Goal: Task Accomplishment & Management: Manage account settings

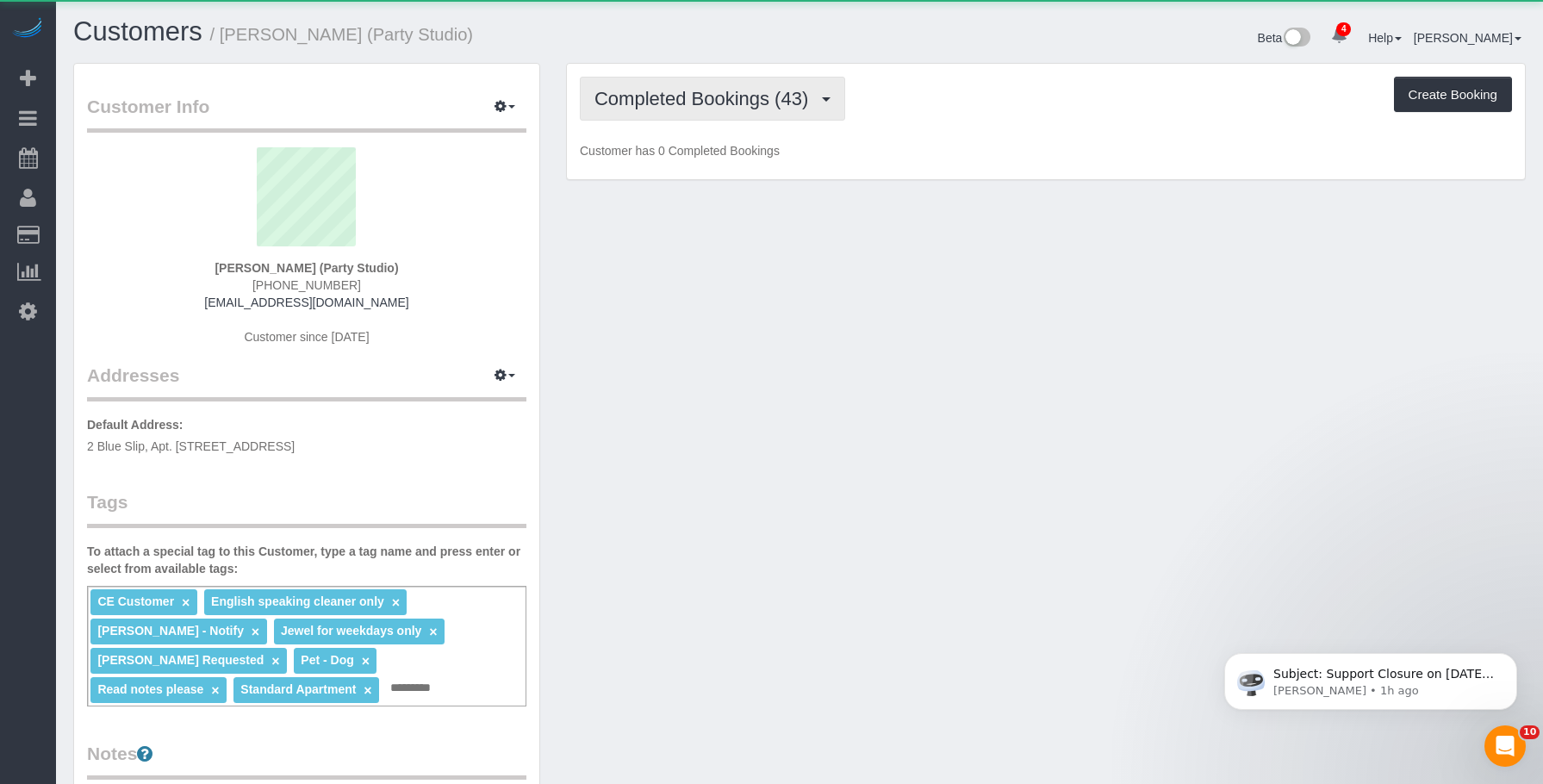
click at [743, 98] on span "Completed Bookings (43)" at bounding box center [706, 99] width 223 height 21
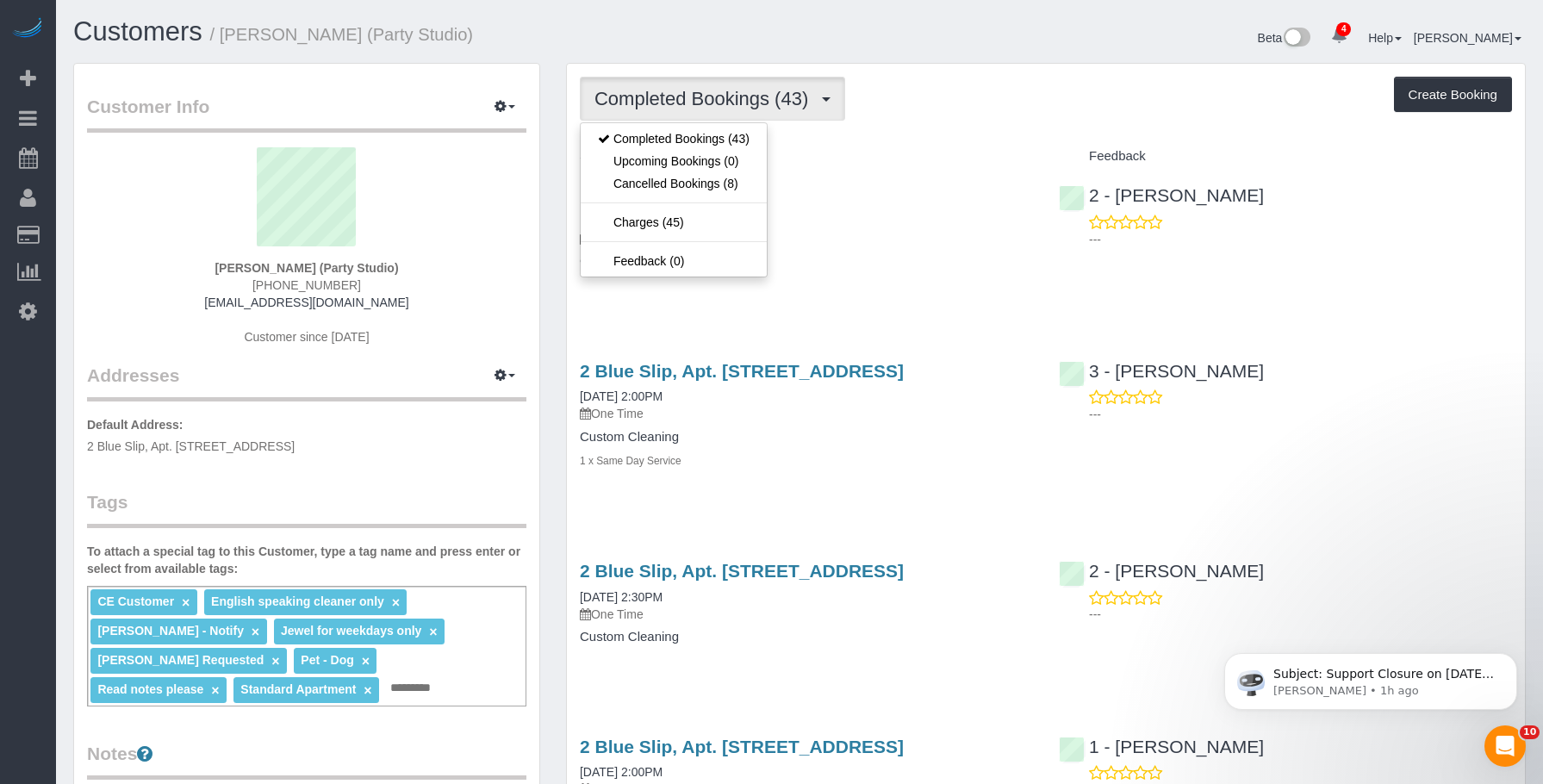
click at [980, 112] on div "Completed Bookings (43) Completed Bookings (43) Upcoming Bookings (0) Cancelled…" at bounding box center [1047, 99] width 933 height 44
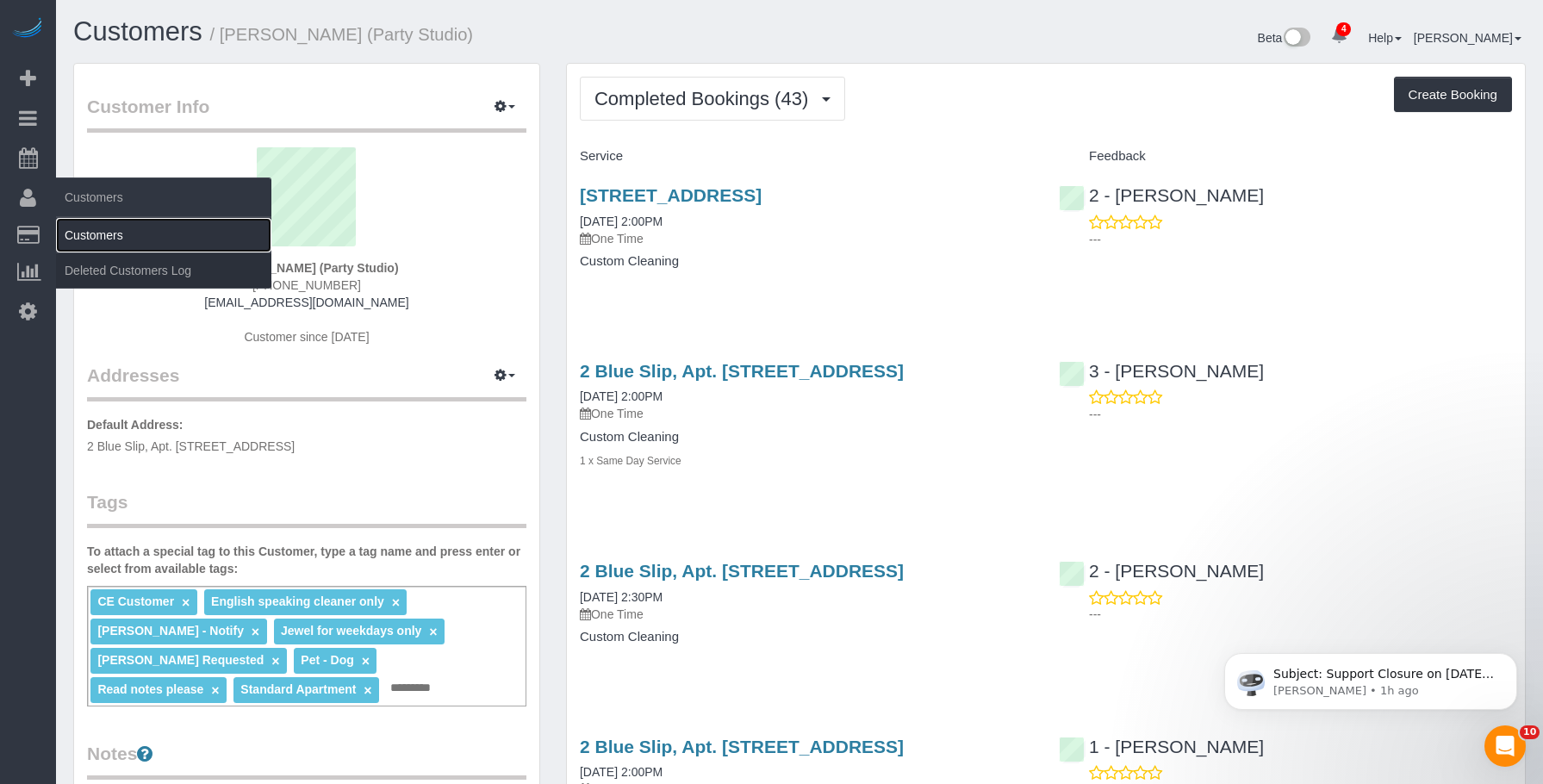
click at [91, 229] on link "Customers" at bounding box center [163, 235] width 216 height 34
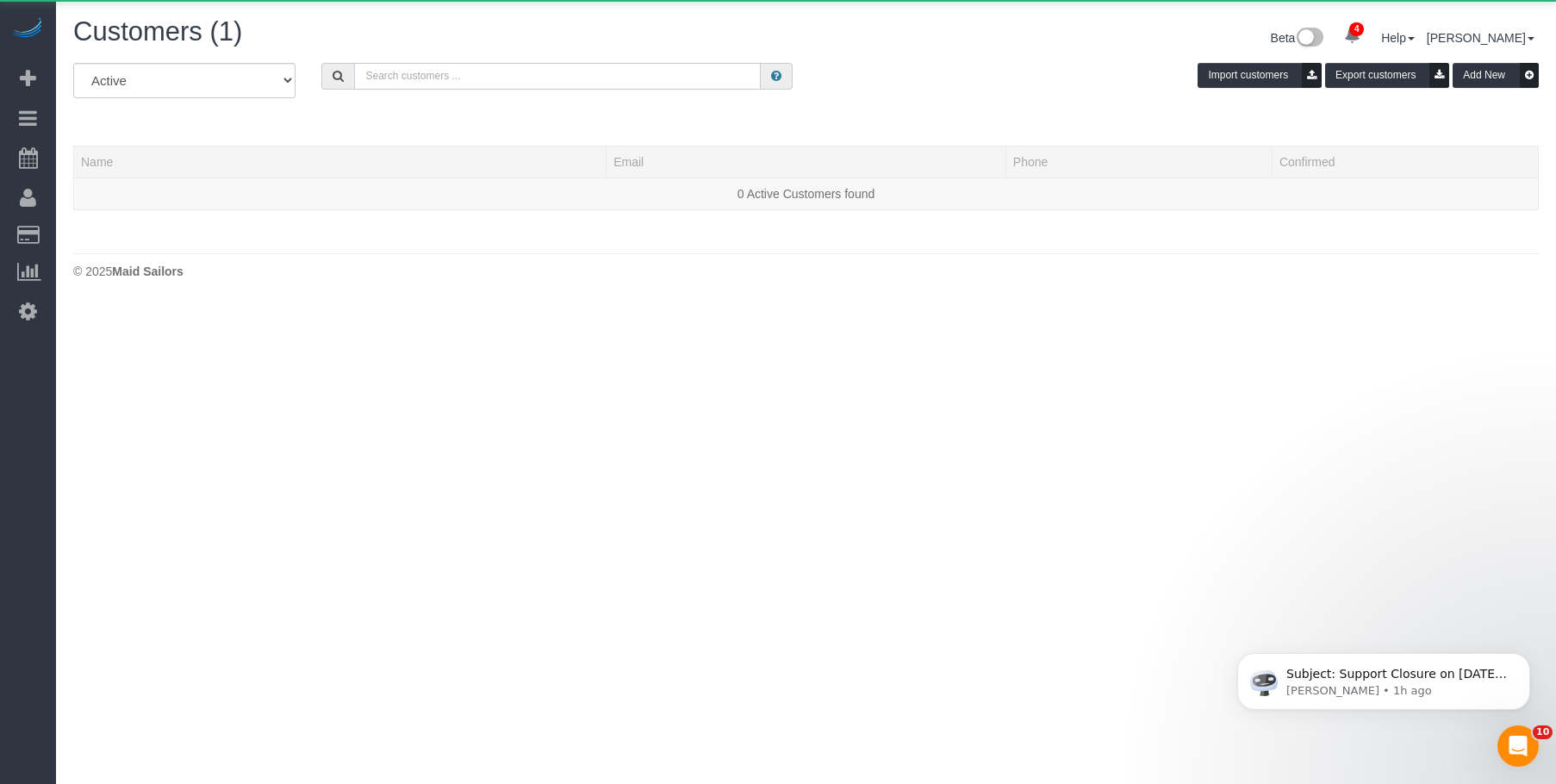
click at [525, 72] on input "text" at bounding box center [557, 76] width 406 height 26
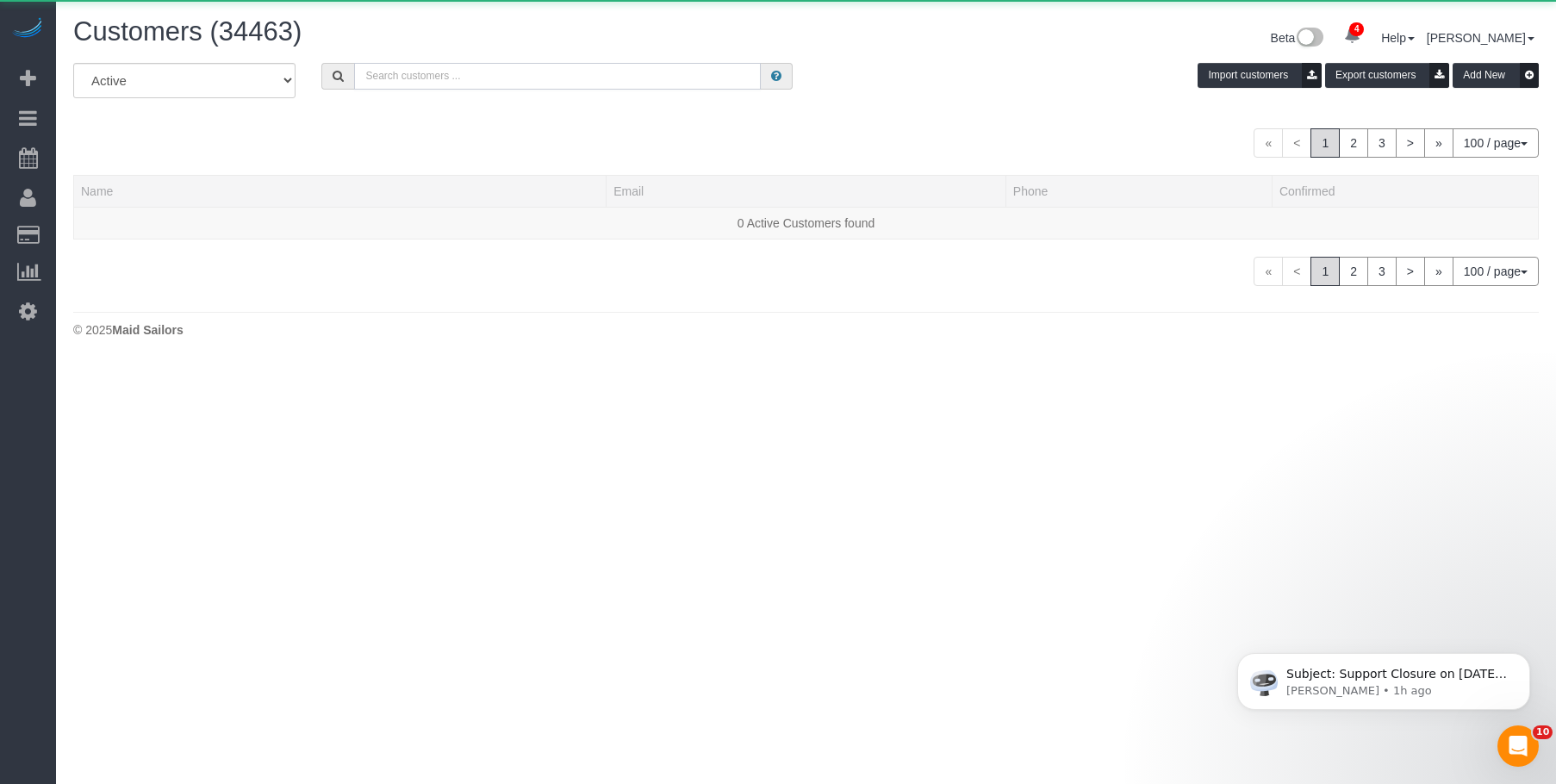
paste input "Matthew Marlow"
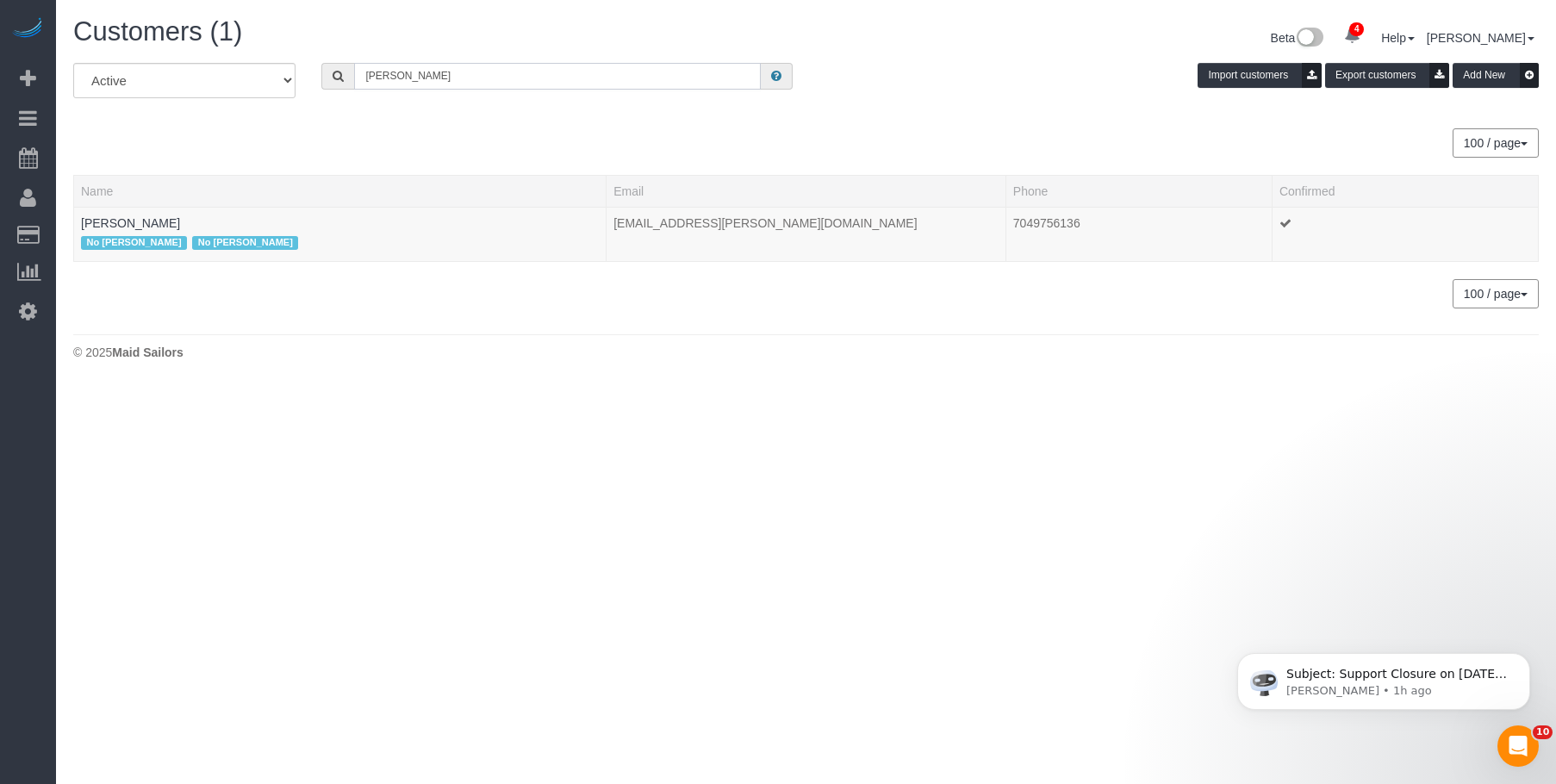
type input "Matthew Marlow"
drag, startPoint x: 137, startPoint y: 226, endPoint x: 465, endPoint y: 257, distance: 329.5
click at [132, 215] on td "Matthew Marlow No Katherine Poveda No Veronica Romero" at bounding box center [340, 233] width 533 height 54
drag, startPoint x: 155, startPoint y: 217, endPoint x: 325, endPoint y: 229, distance: 170.4
click at [154, 216] on link "Matthew Marlow" at bounding box center [131, 223] width 99 height 14
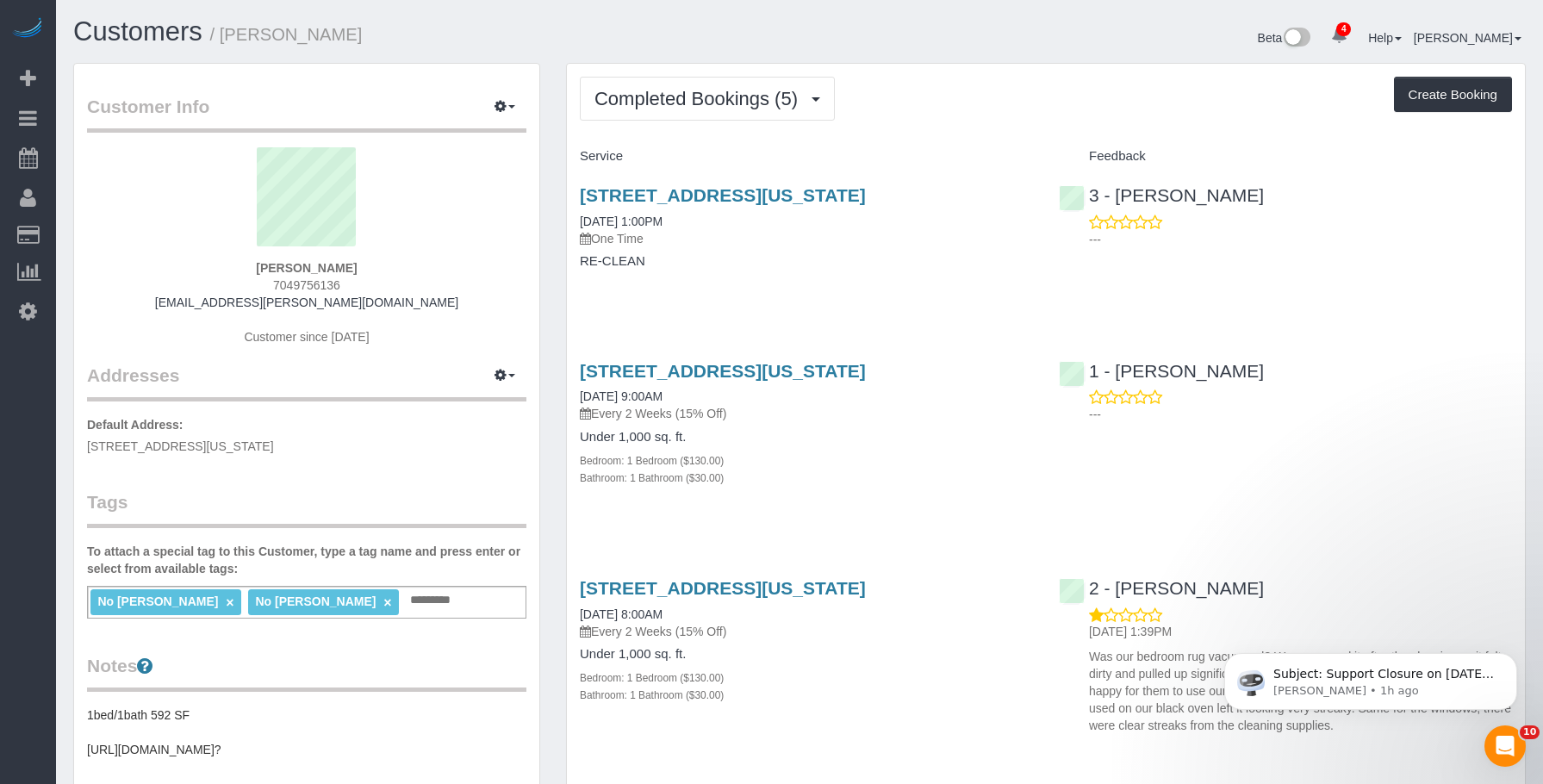
click at [866, 263] on h4 "RE-CLEAN" at bounding box center [806, 261] width 453 height 15
click at [866, 185] on link "189 West 89th Street, Apt 18f, New York, NY 10024" at bounding box center [723, 195] width 286 height 19
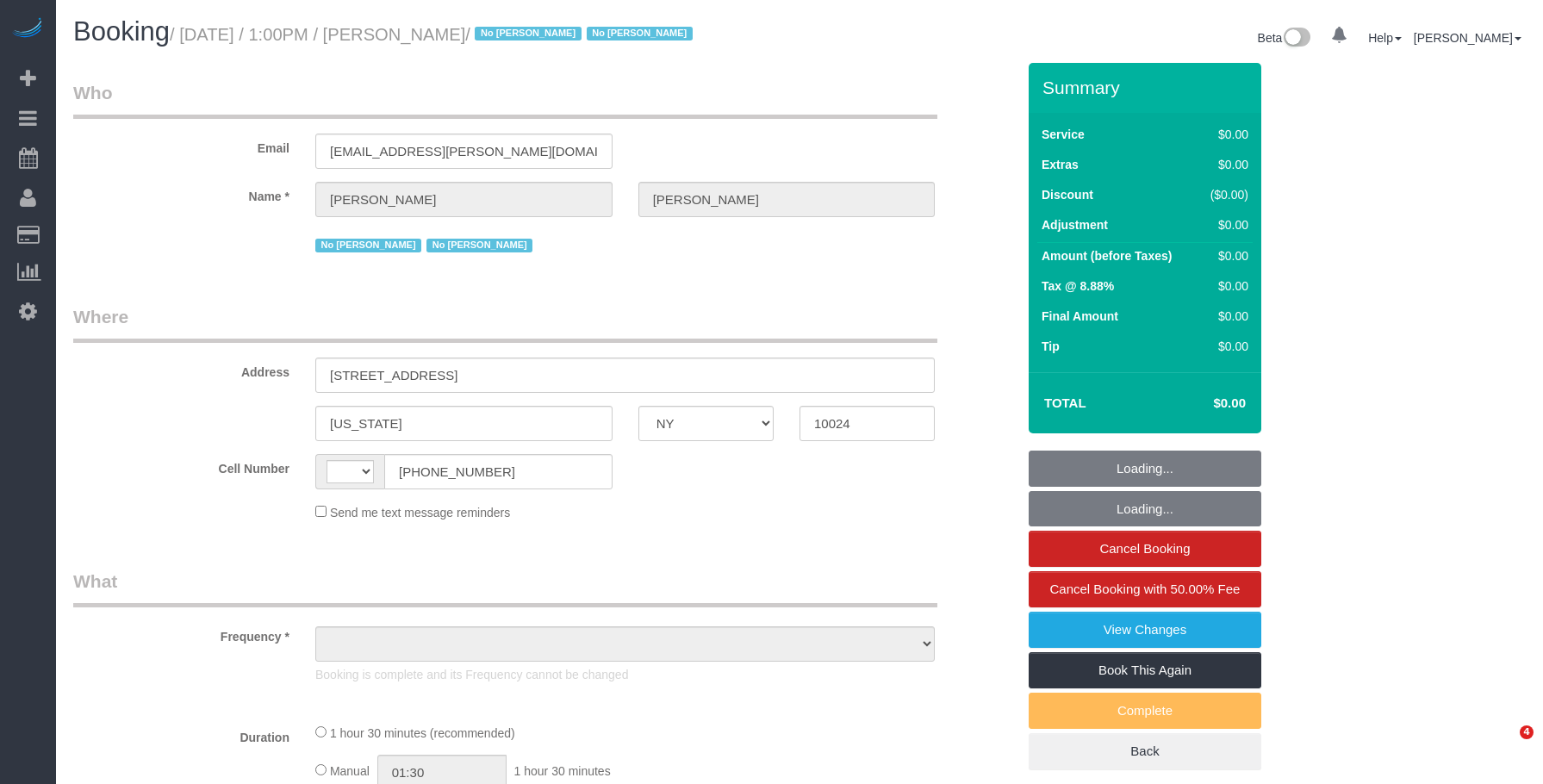
select select "NY"
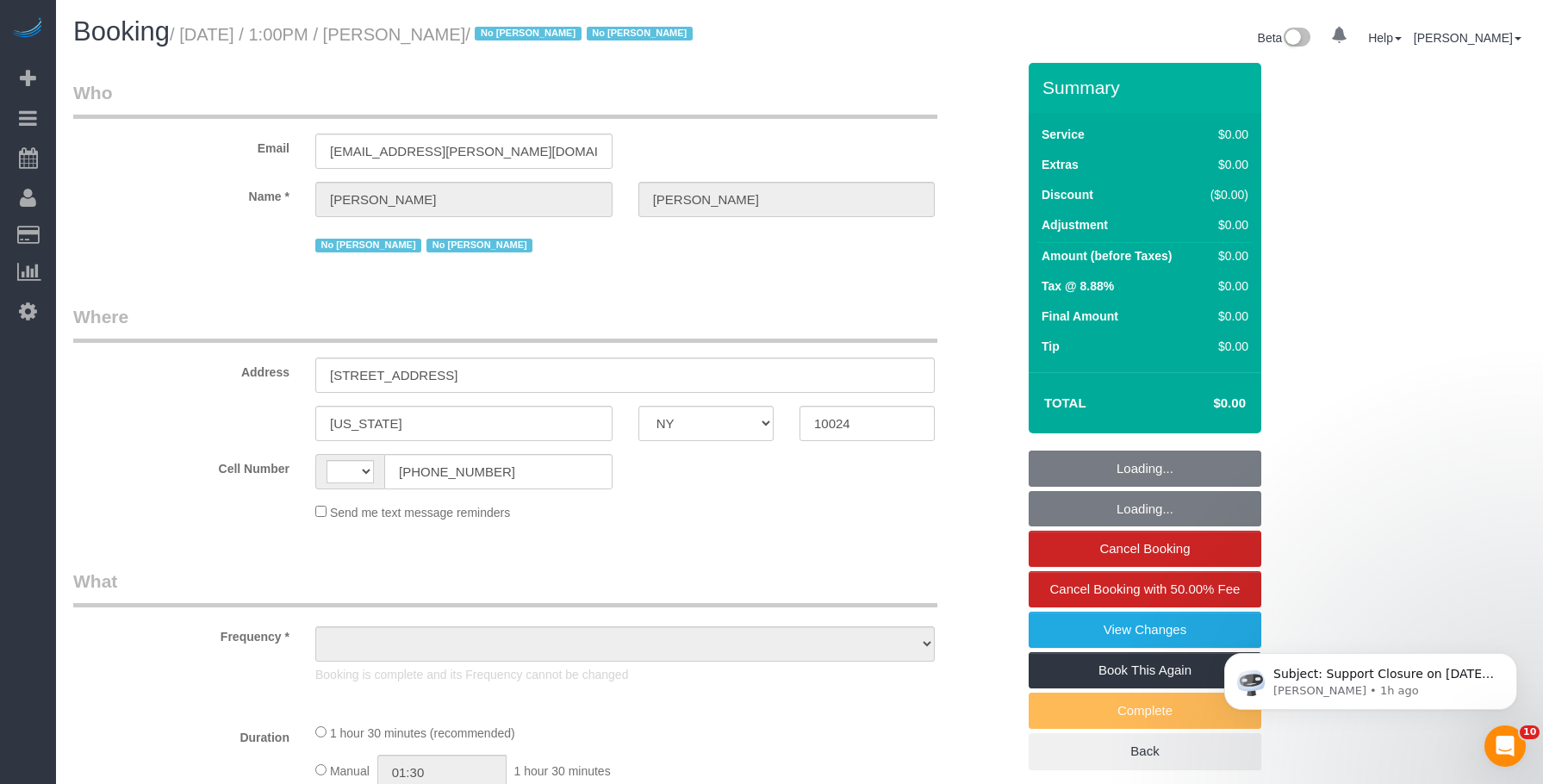
click at [689, 329] on legend "Where" at bounding box center [505, 323] width 865 height 39
select select "string:US"
select select "object:685"
select select "number:57"
select select "number:77"
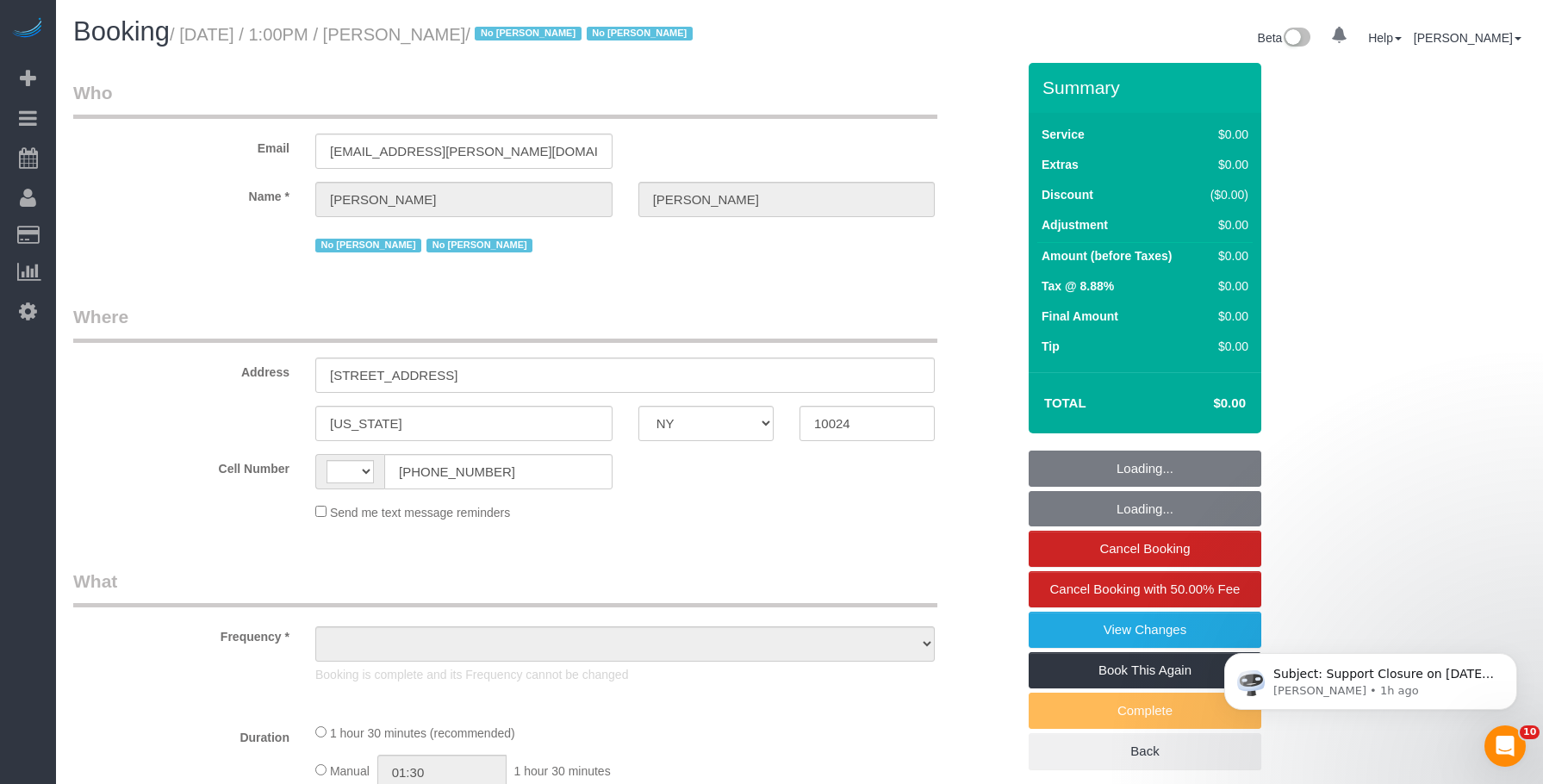
select select "number:15"
select select "number:6"
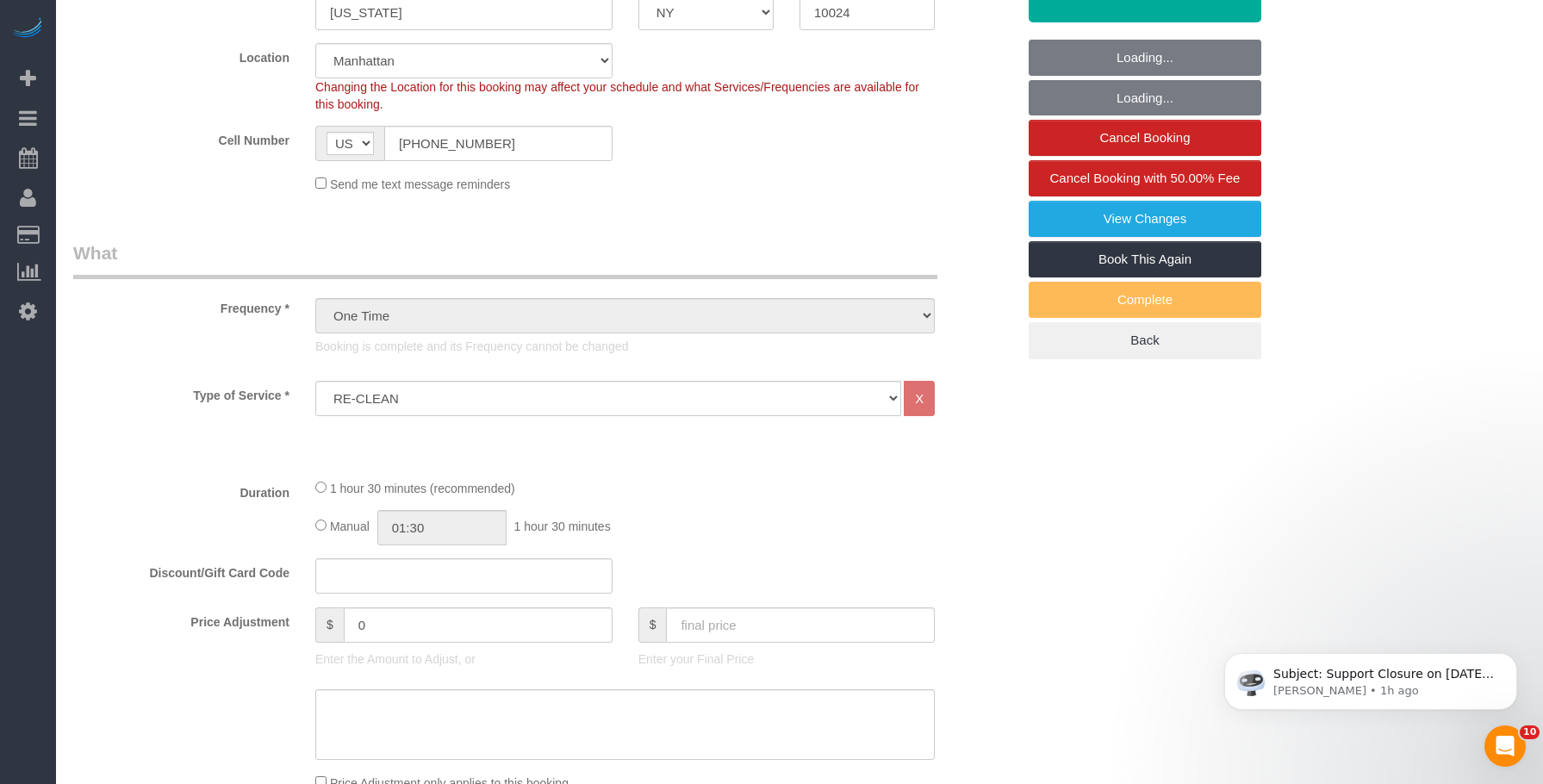
select select "object:1259"
select select "string:stripe-pm_1Rguhq4VGloSiKo7JLqEDpVT"
select select "spot1"
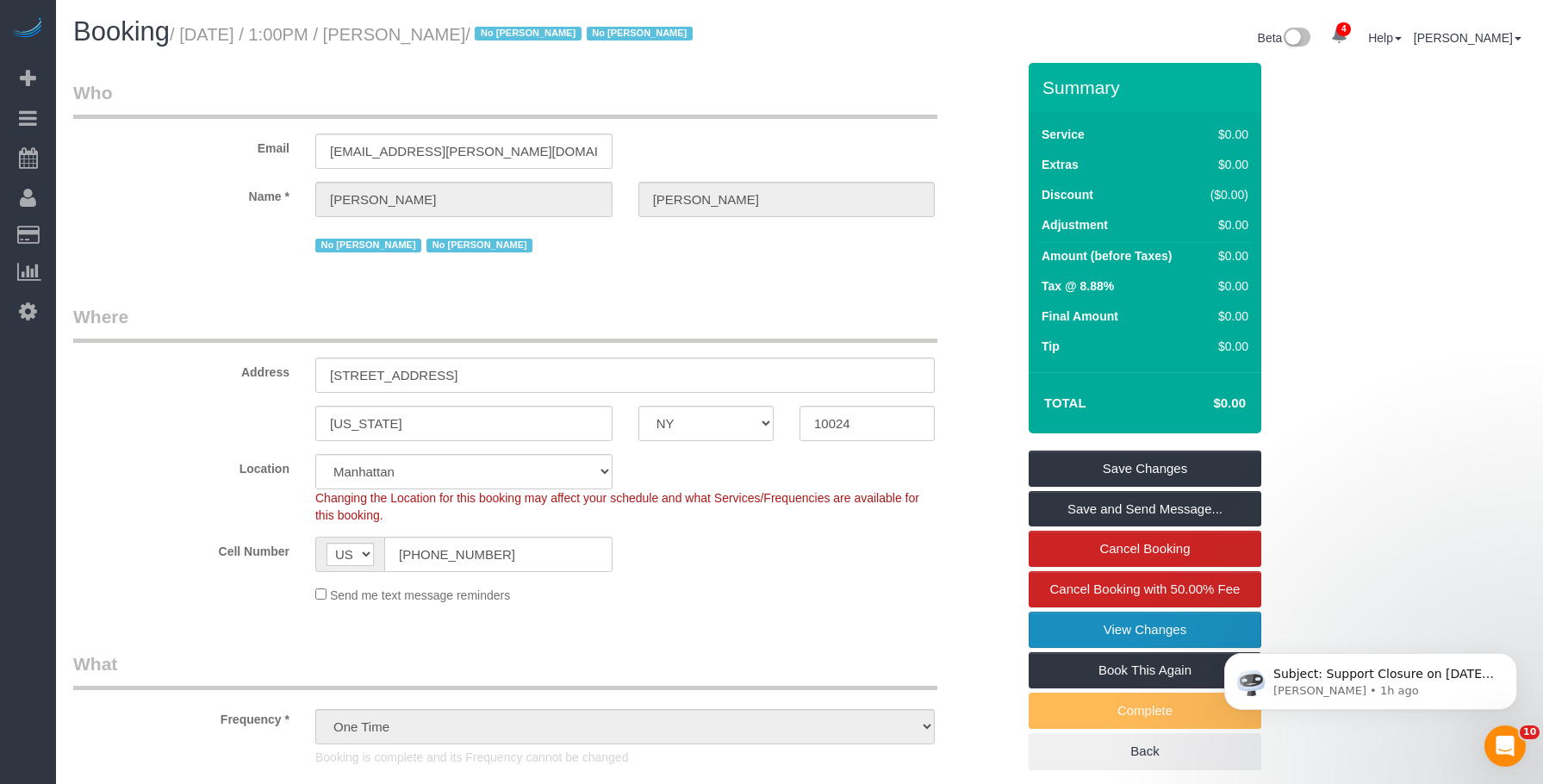
click at [1043, 629] on link "View Changes" at bounding box center [1145, 629] width 232 height 36
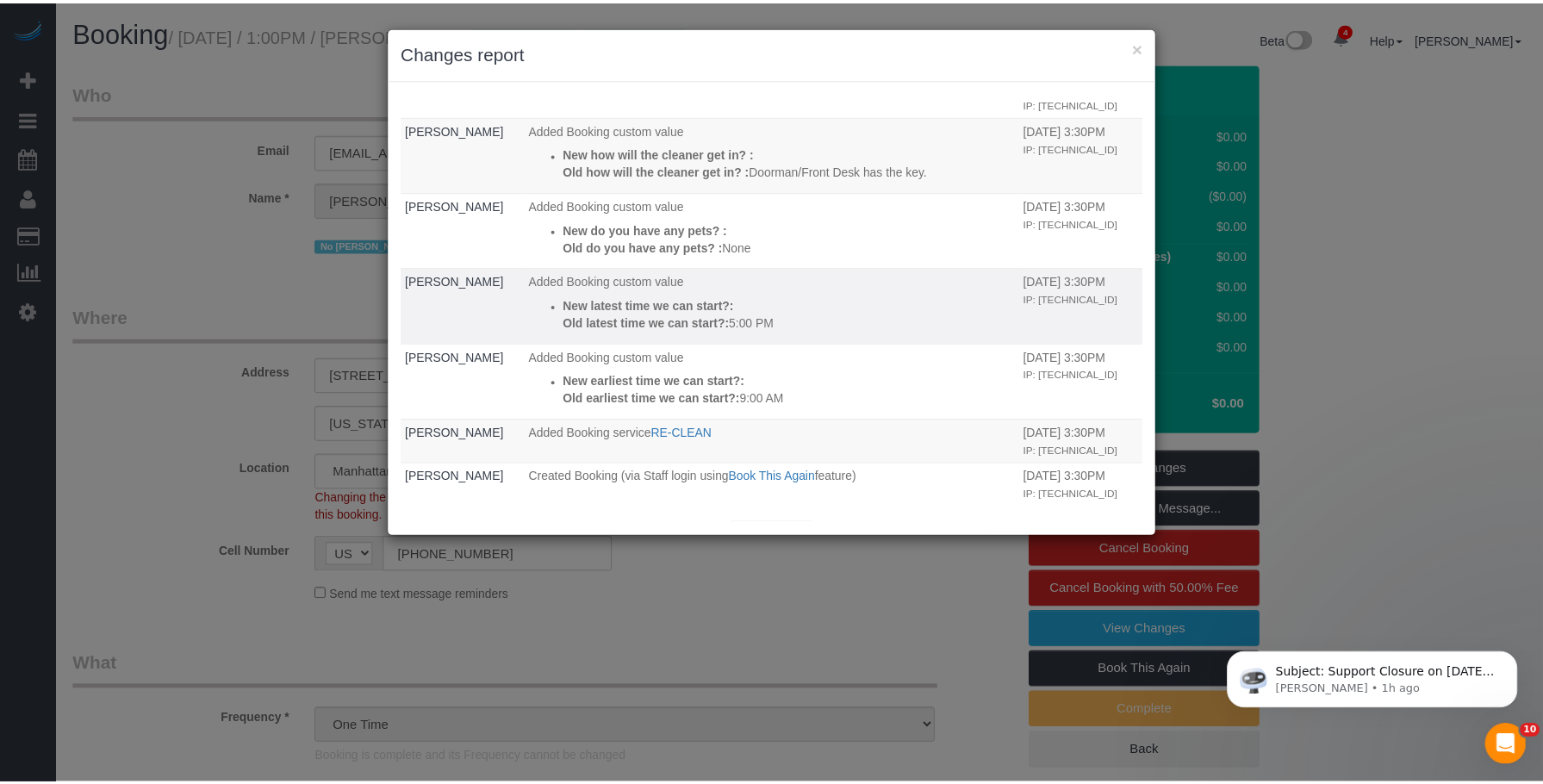
scroll to position [718, 0]
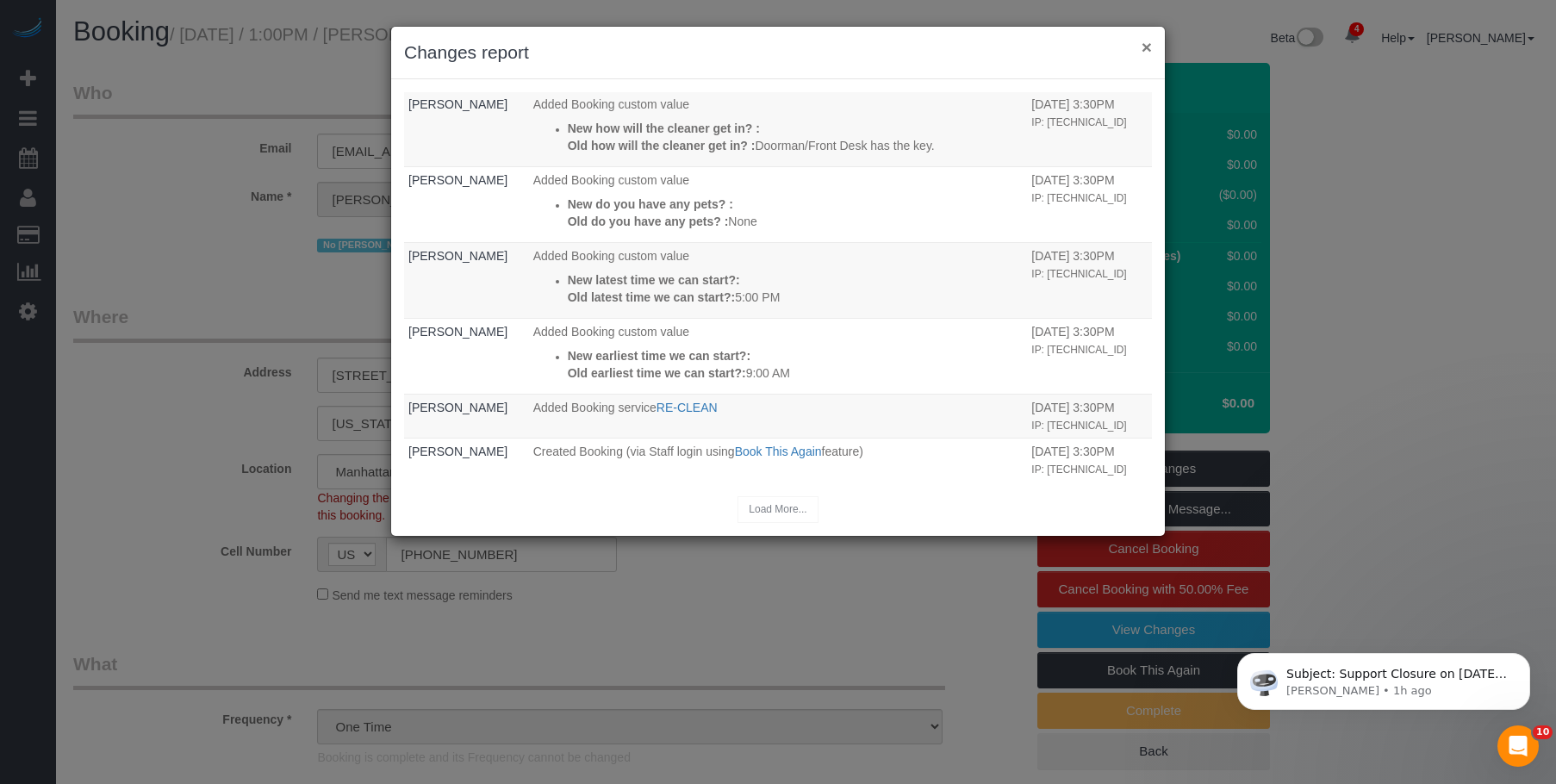
click at [1150, 38] on button "×" at bounding box center [1147, 47] width 11 height 18
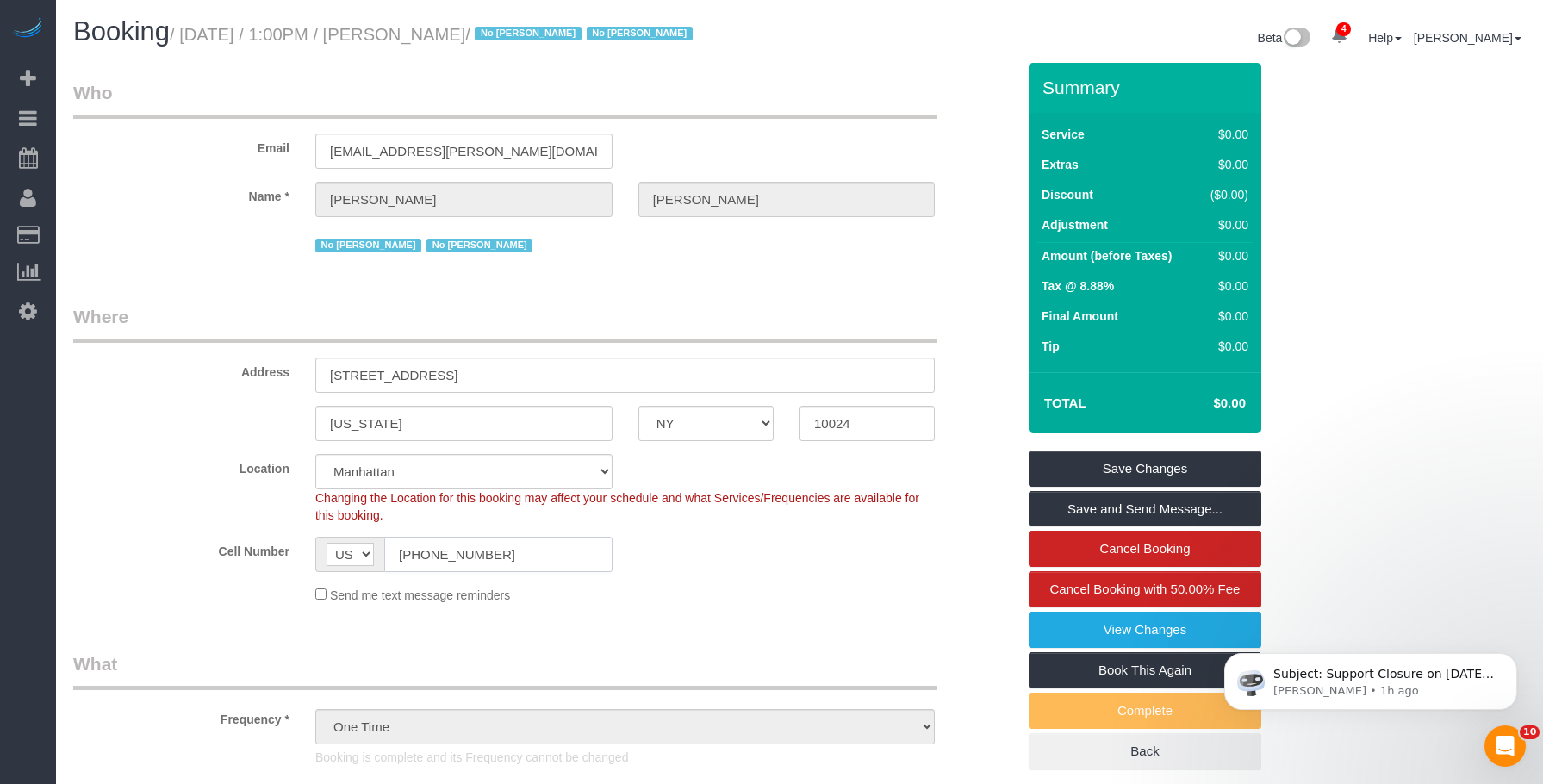
drag, startPoint x: 515, startPoint y: 551, endPoint x: 194, endPoint y: 507, distance: 324.0
click at [158, 541] on div "Cell Number AF AL DZ AD AO AI AQ AG AR AM AW AU AT AZ BS BH BD BB BY BE BZ BJ B…" at bounding box center [544, 554] width 969 height 35
click at [168, 77] on span "Add Booking" at bounding box center [163, 78] width 216 height 40
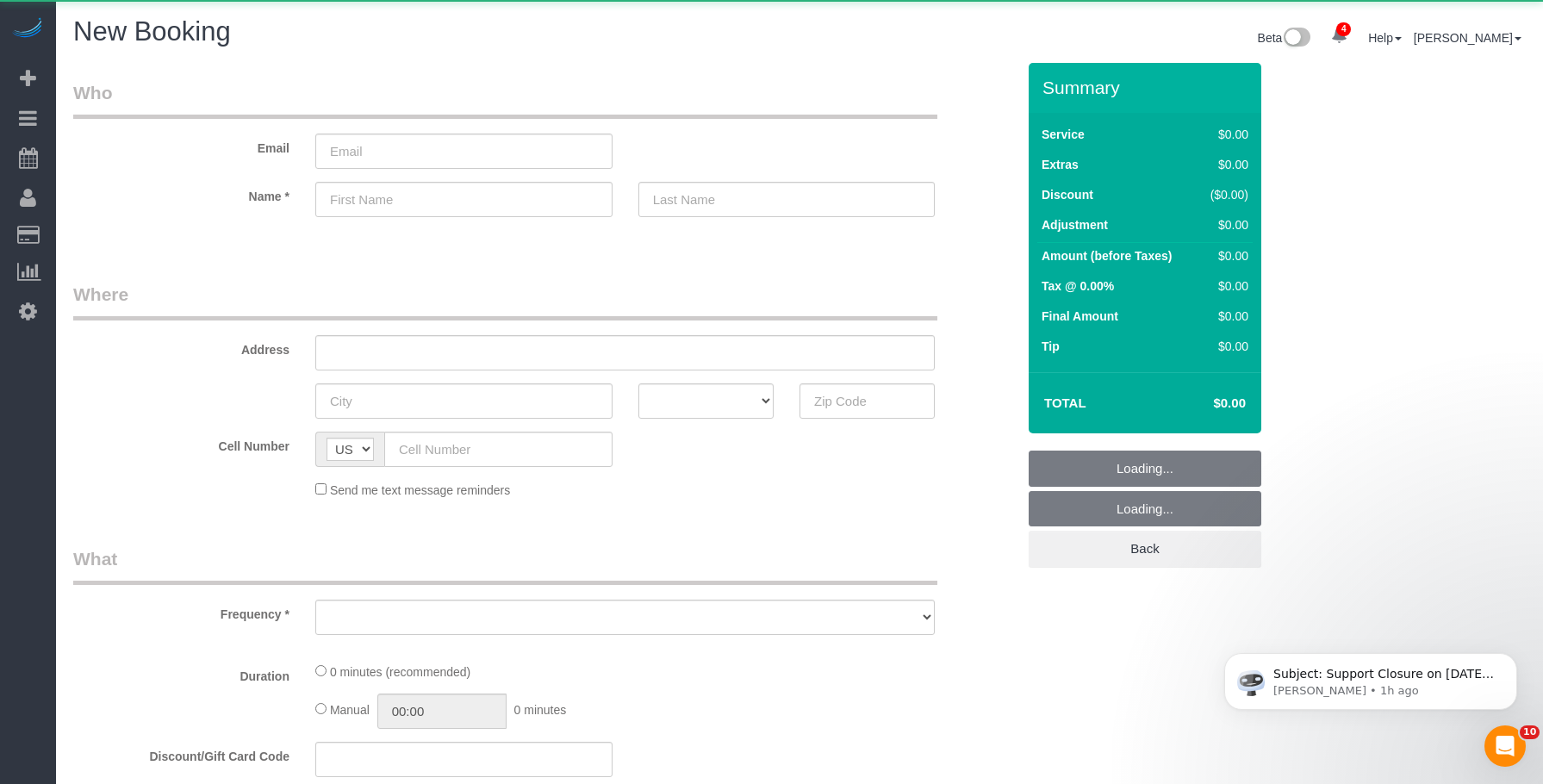
select select "number:89"
select select "number:90"
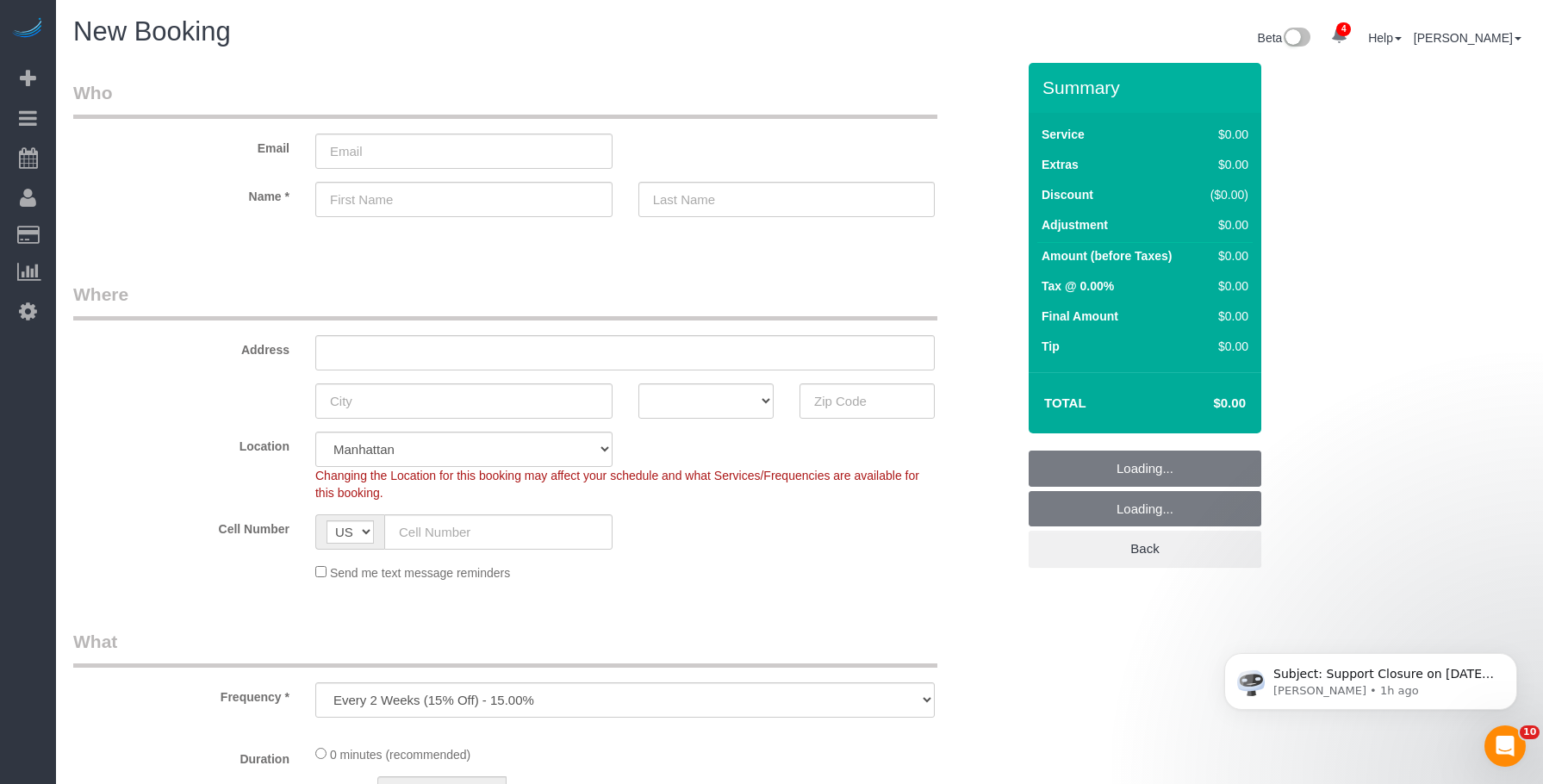
select select "object:2701"
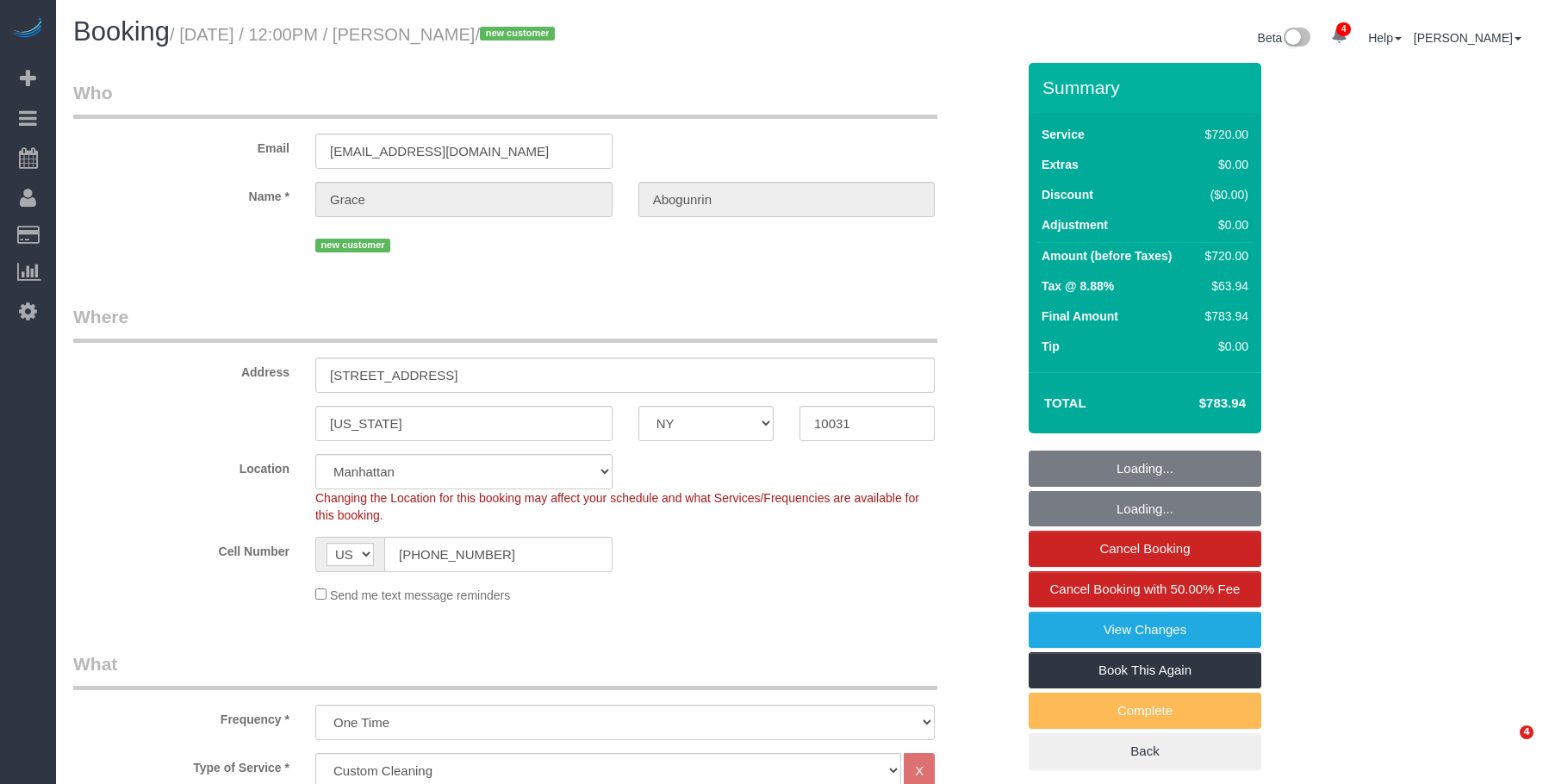
select select "NY"
select select "2"
select select "270"
select select "spot1"
select select "number:60"
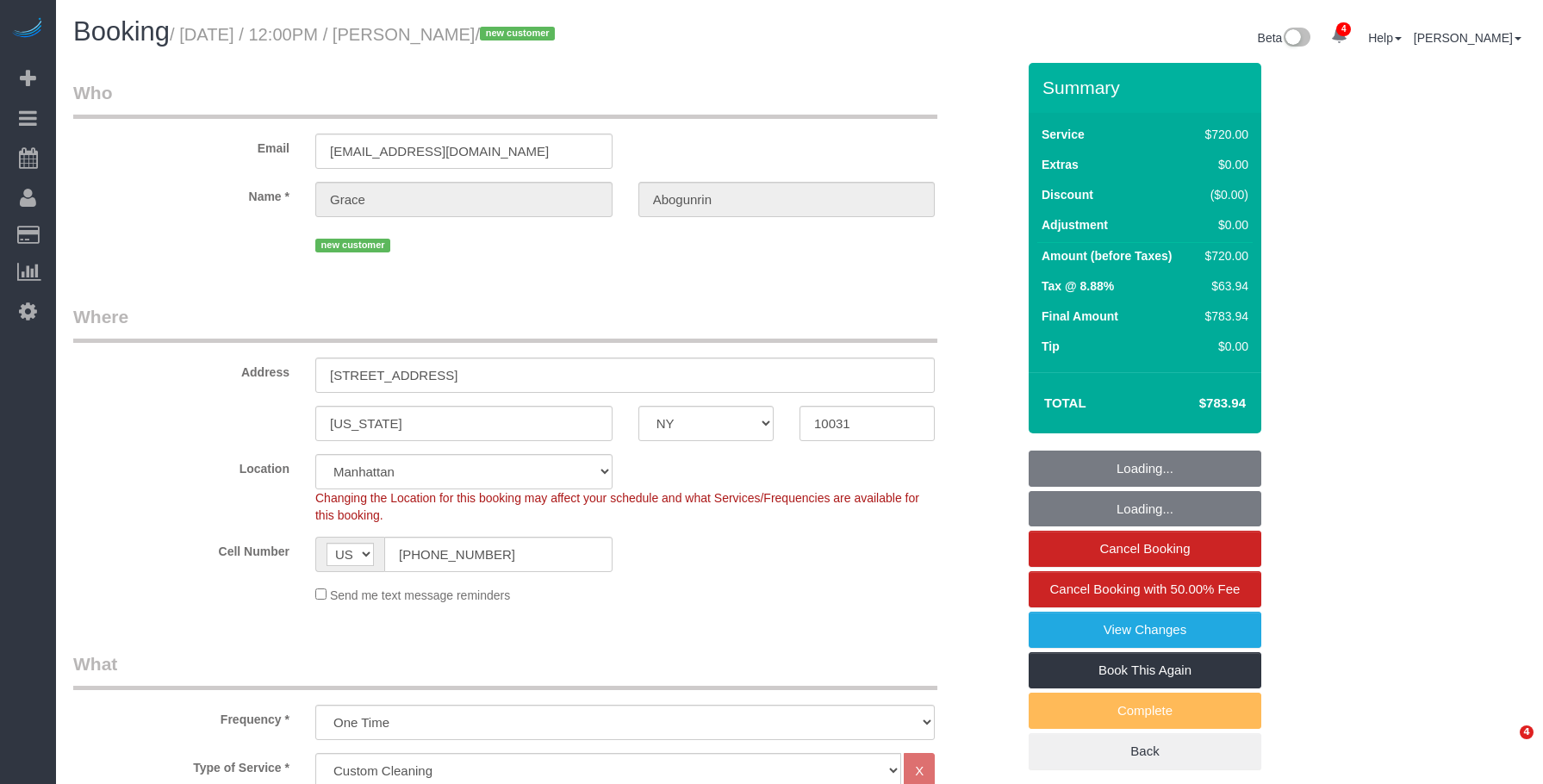
select select "number:75"
select select "number:15"
select select "number:5"
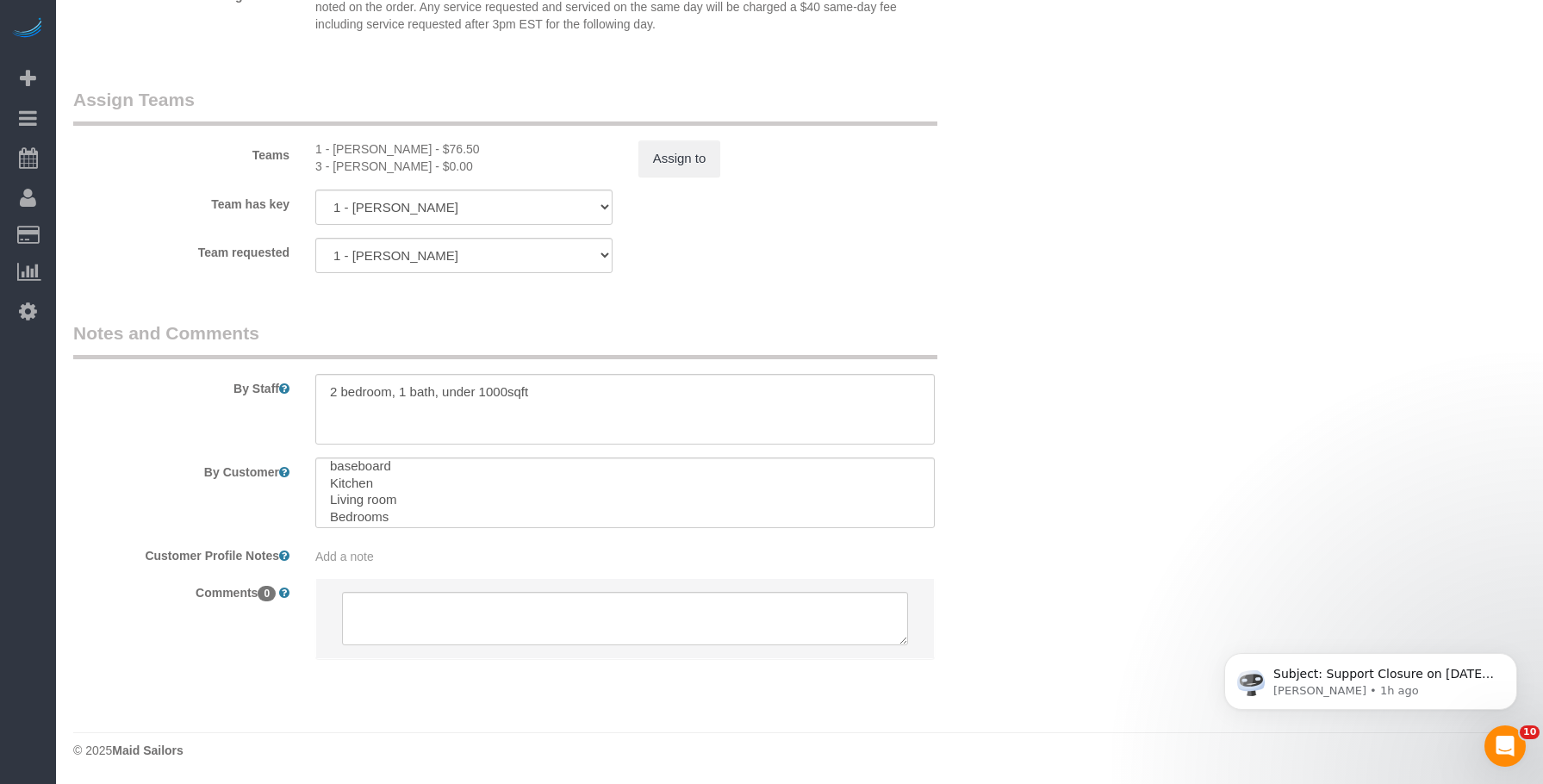
scroll to position [155, 0]
click at [601, 492] on textarea at bounding box center [624, 493] width 619 height 71
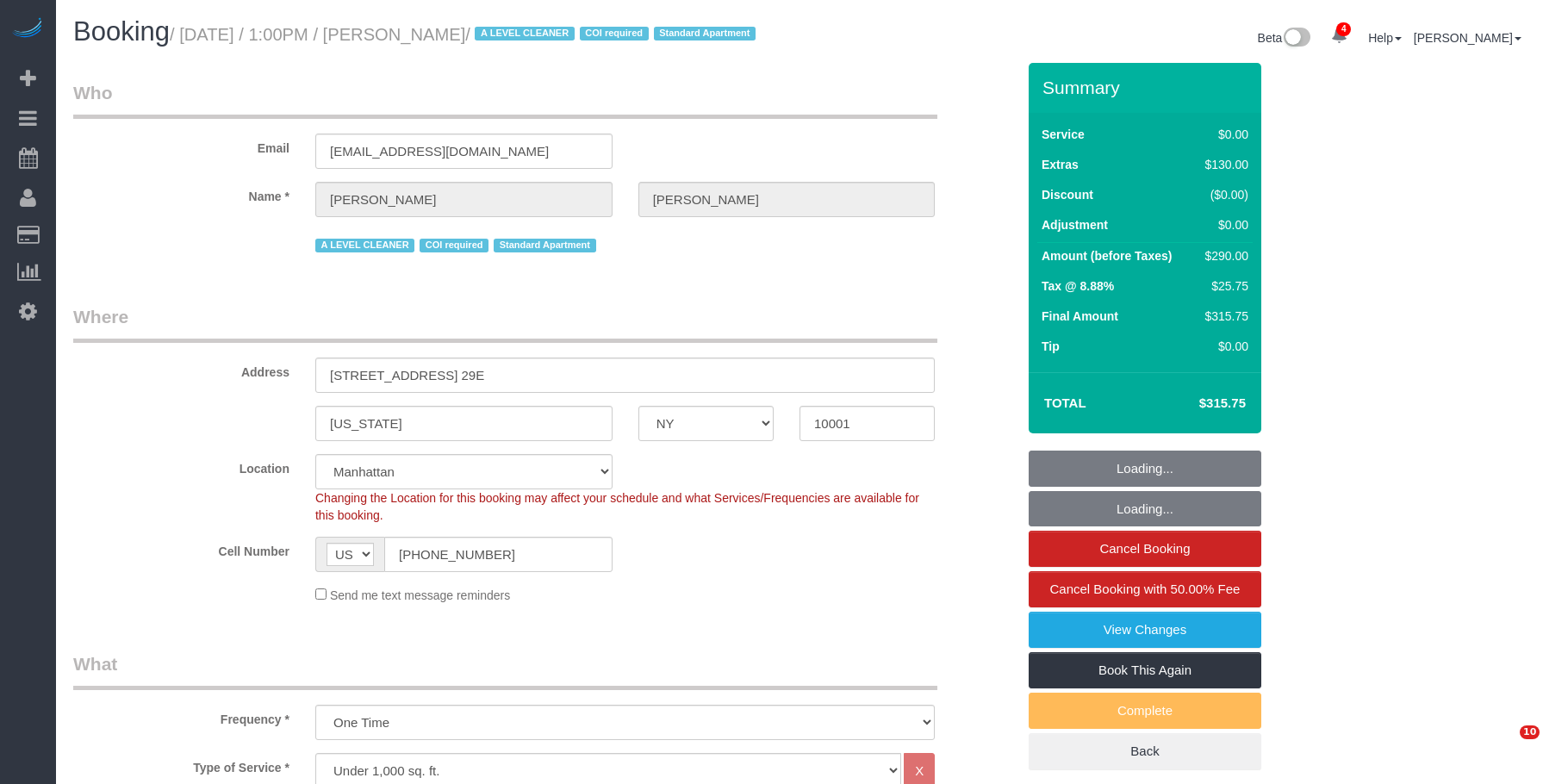
select select "NY"
select select "1"
select select "string:stripe-pm_1M5Cj34VGloSiKo735br1iAs"
select select "spot1"
select select "number:59"
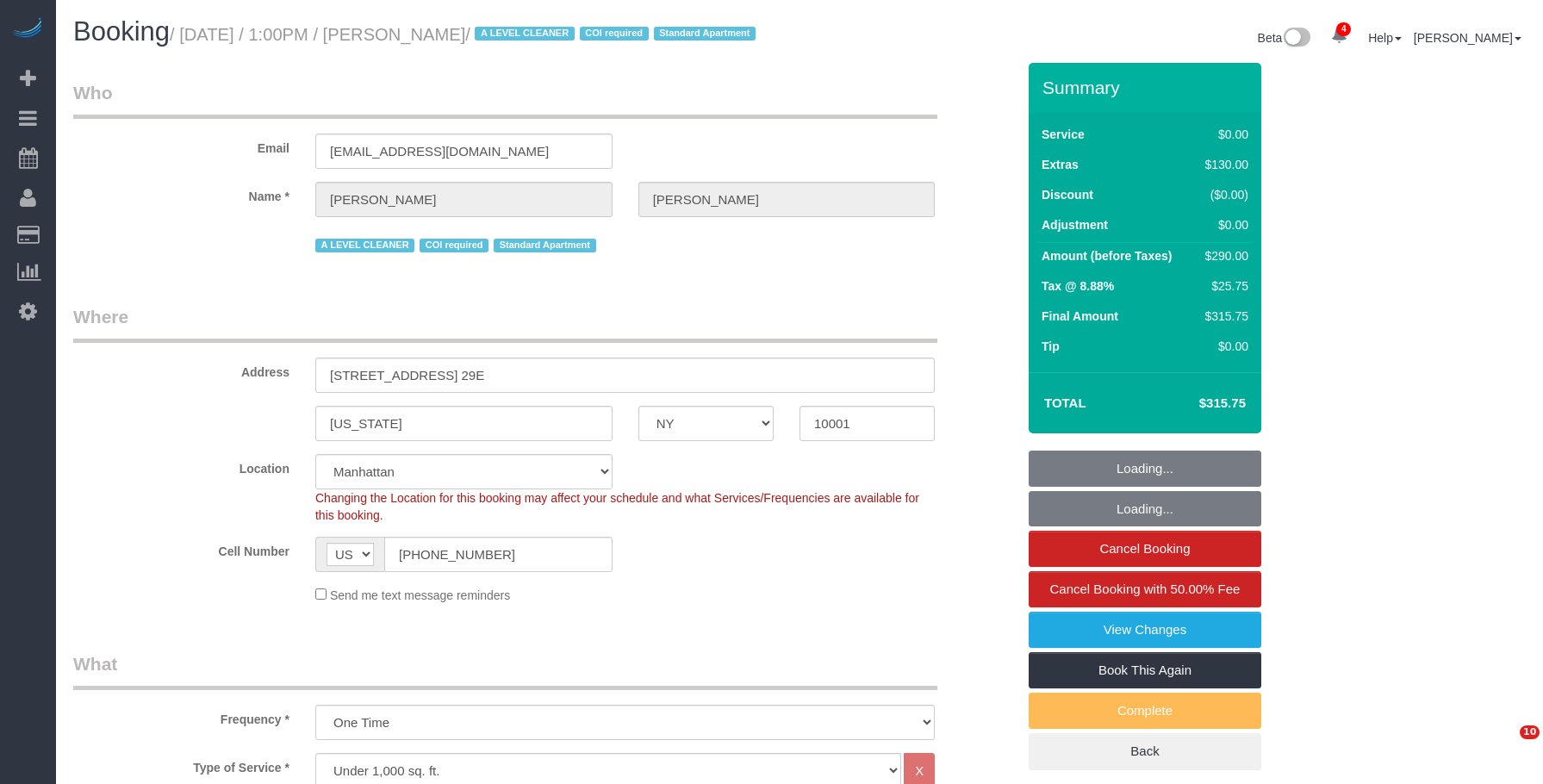
select select "number:75"
select select "number:15"
select select "number:7"
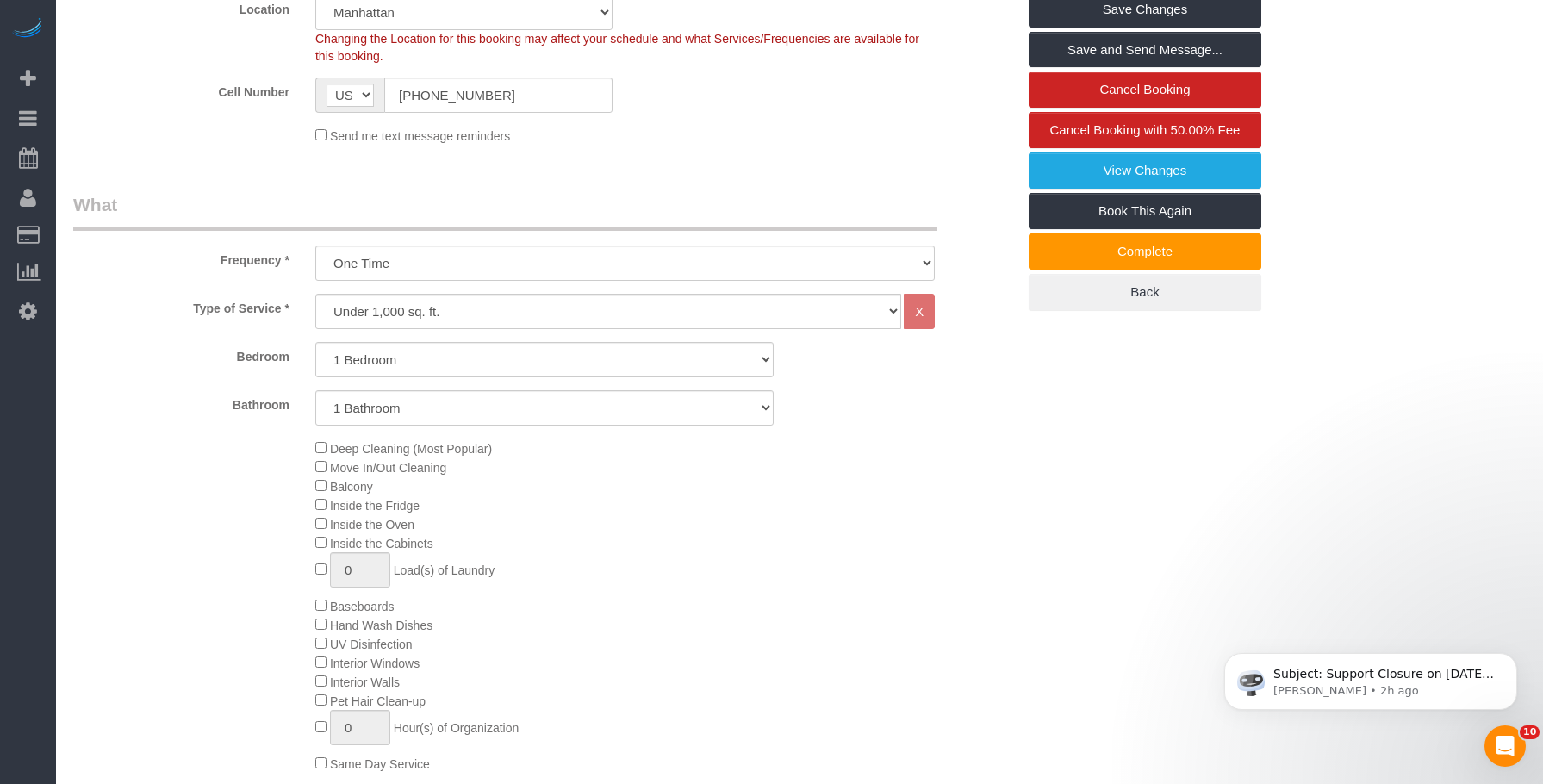
scroll to position [468, 0]
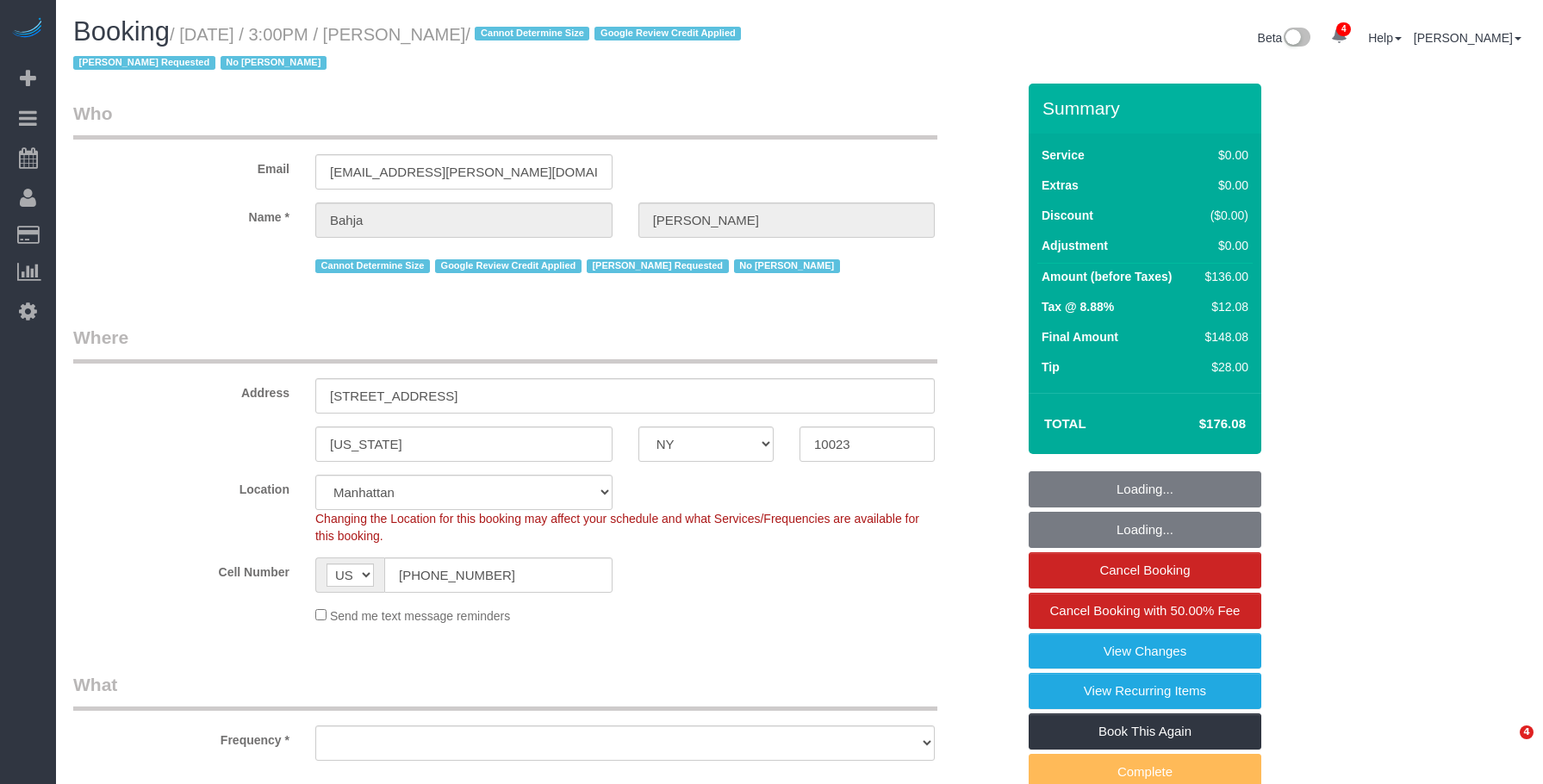
select select "NY"
select select "number:59"
select select "number:73"
select select "number:15"
select select "number:6"
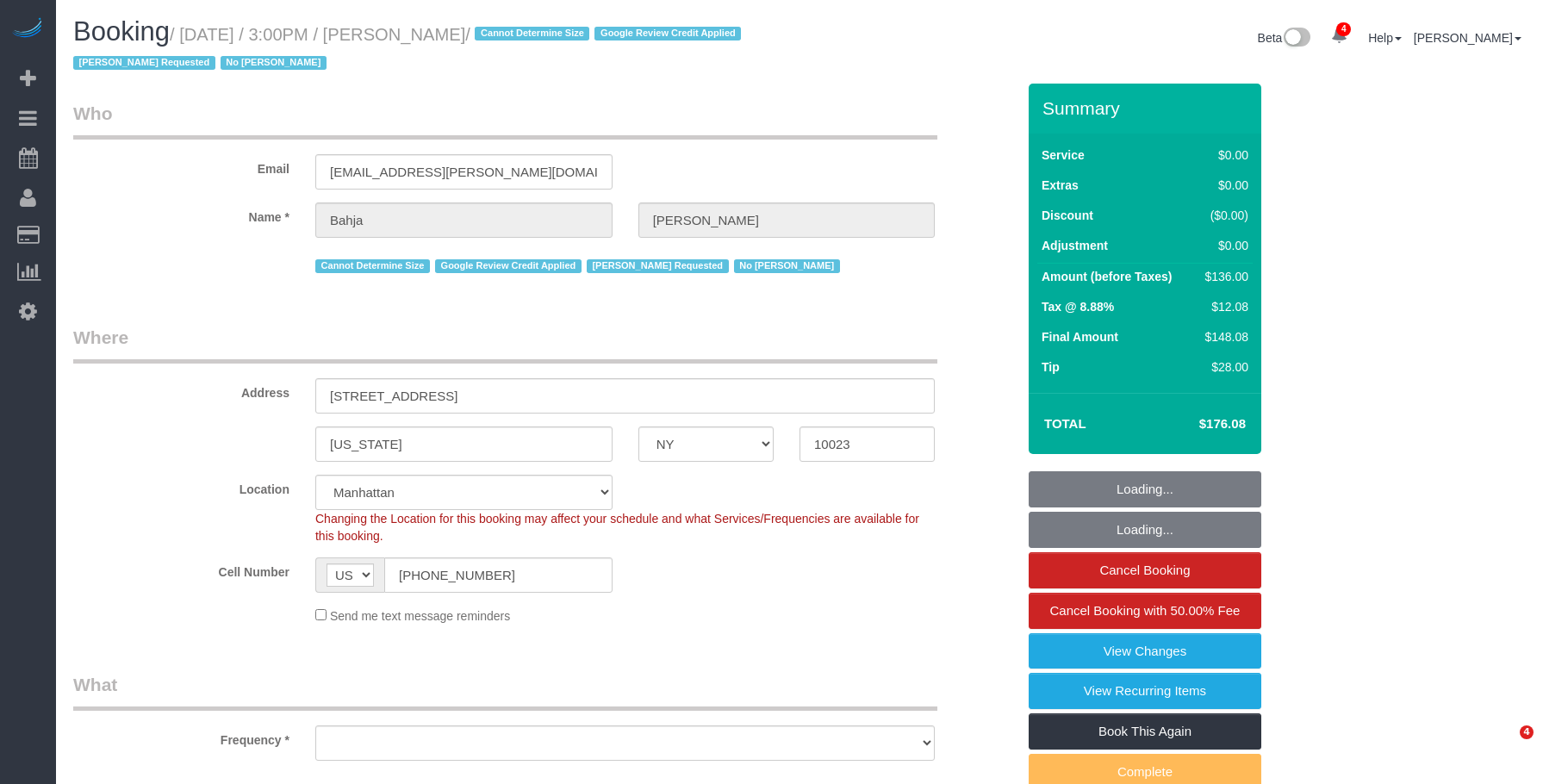
select select "object:1385"
select select "1"
select select "spot1"
select select "NY"
select select "1"
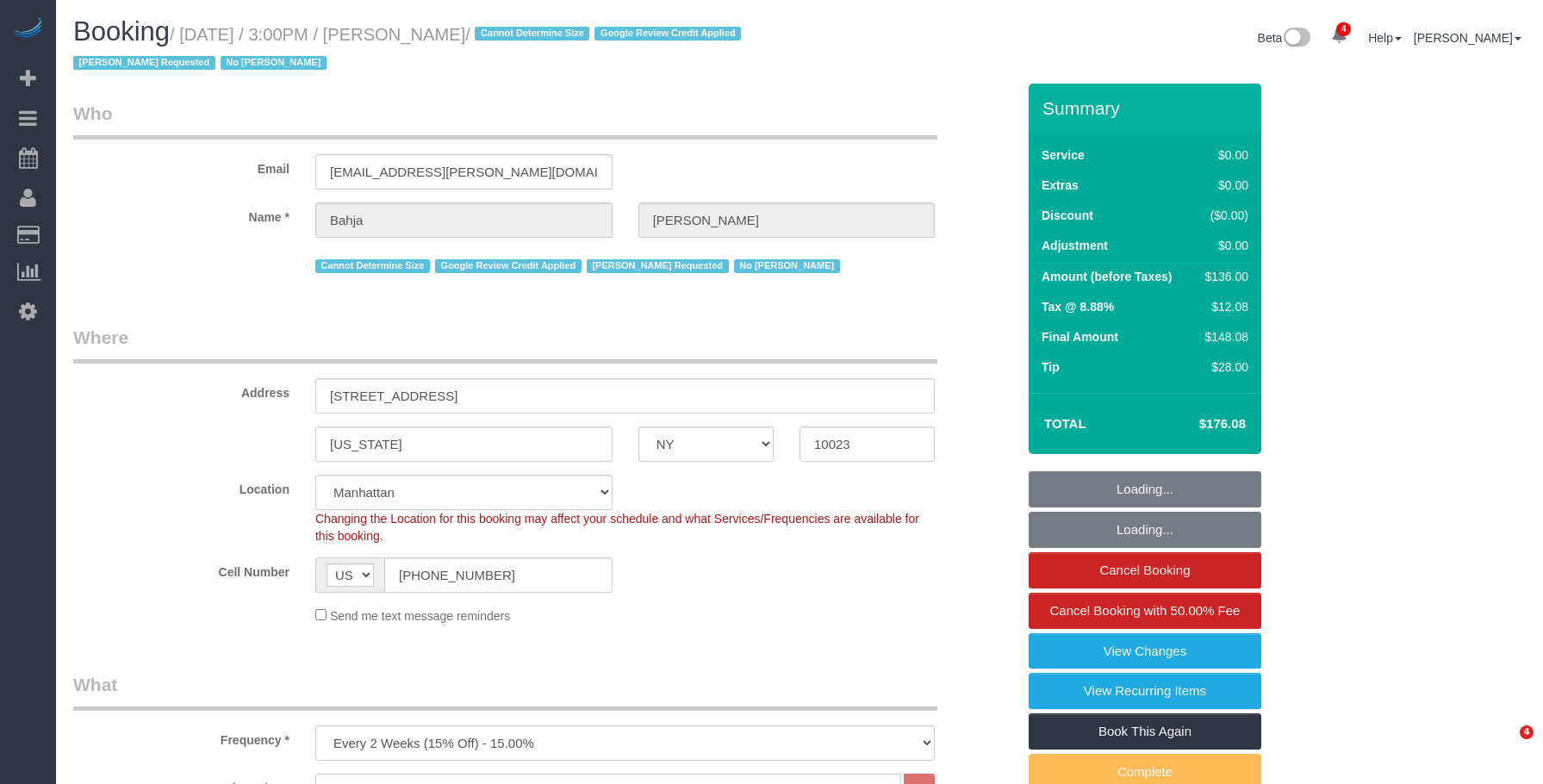
select select "number:59"
select select "number:73"
select select "number:15"
select select "number:6"
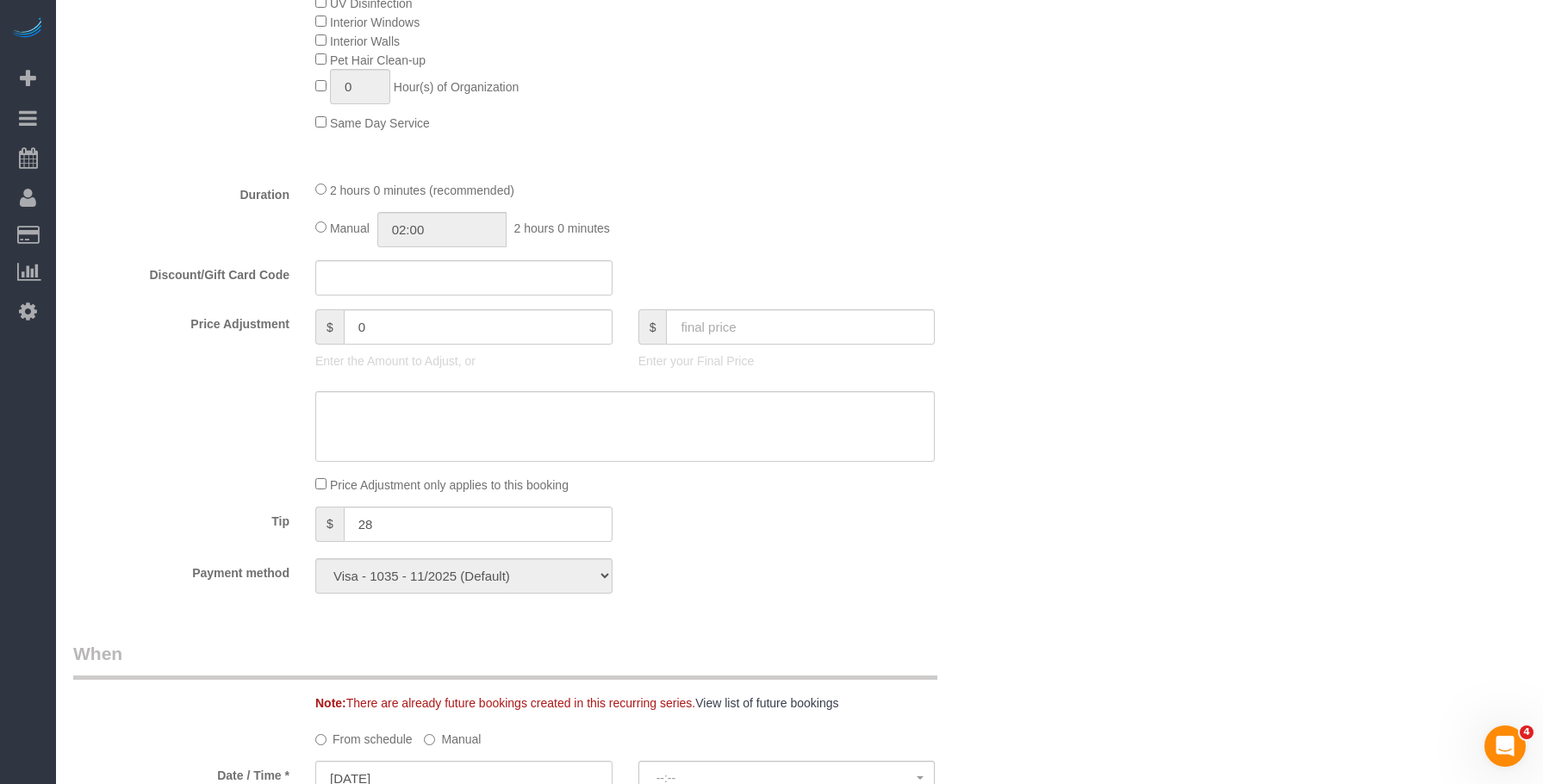
select select "spot1"
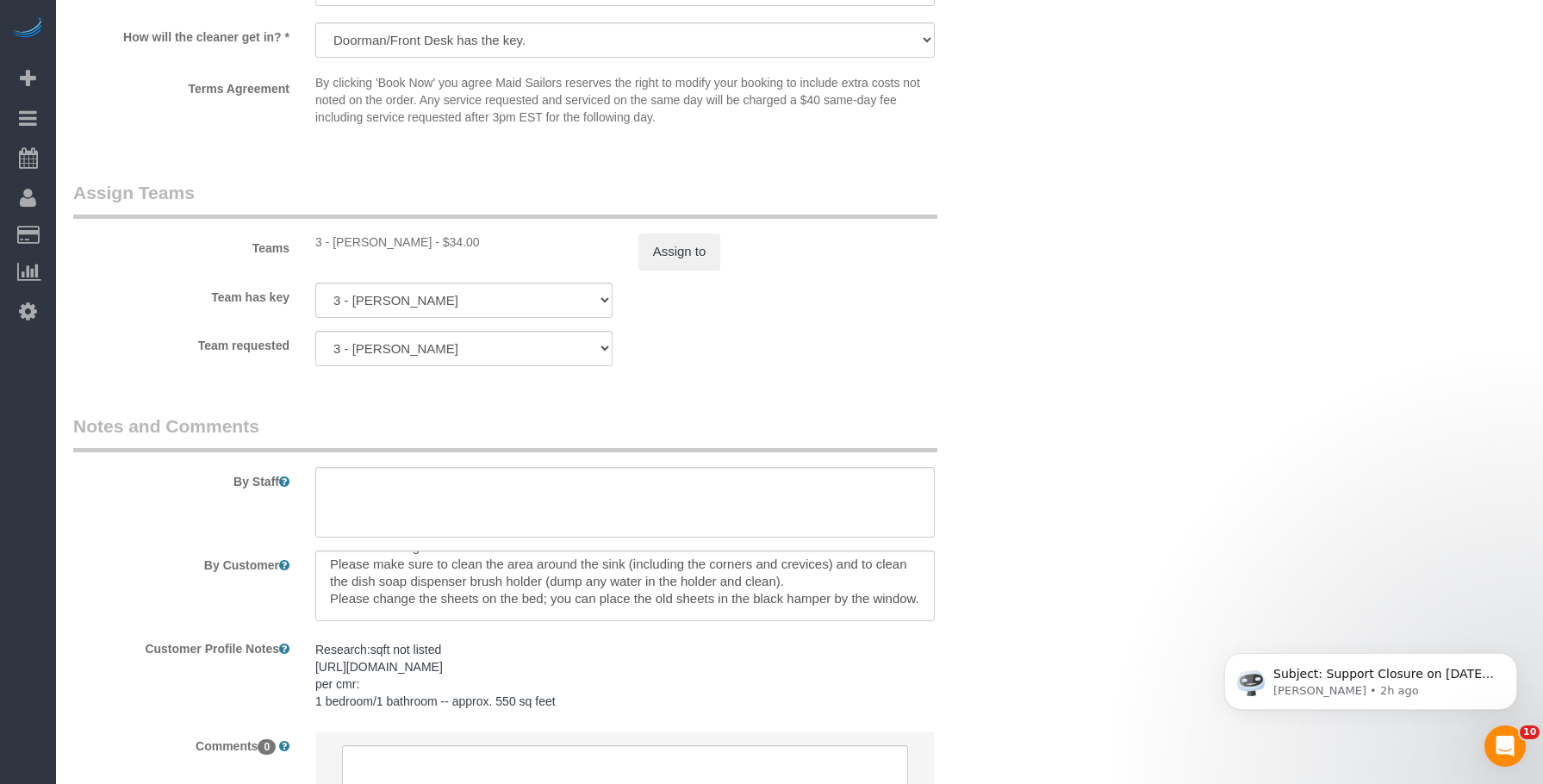
scroll to position [87, 0]
